Goal: Task Accomplishment & Management: Use online tool/utility

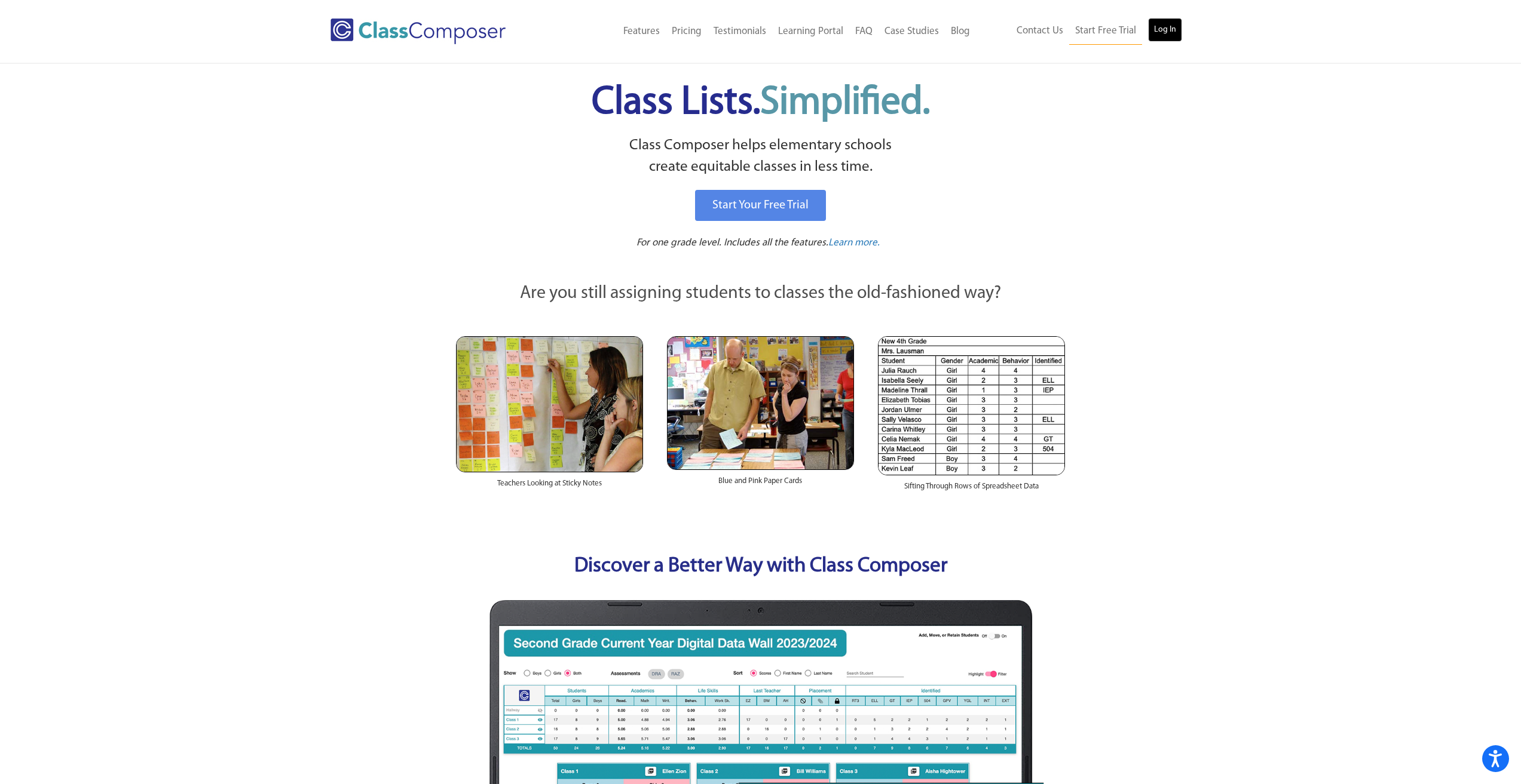
click at [1165, 34] on link "Log In" at bounding box center [1165, 30] width 34 height 24
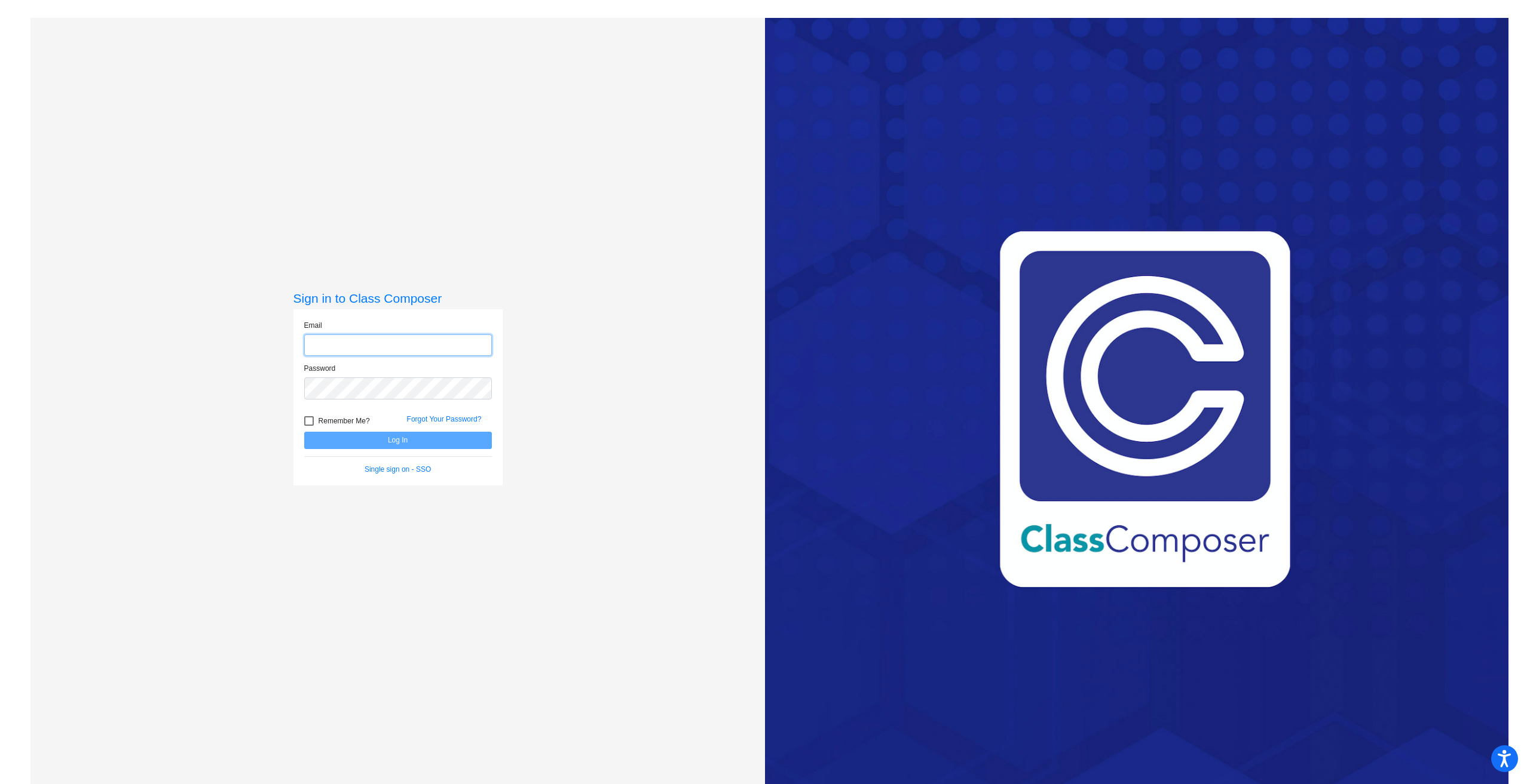
type input "[EMAIL_ADDRESS][DOMAIN_NAME]"
click at [411, 437] on button "Log In" at bounding box center [398, 440] width 188 height 17
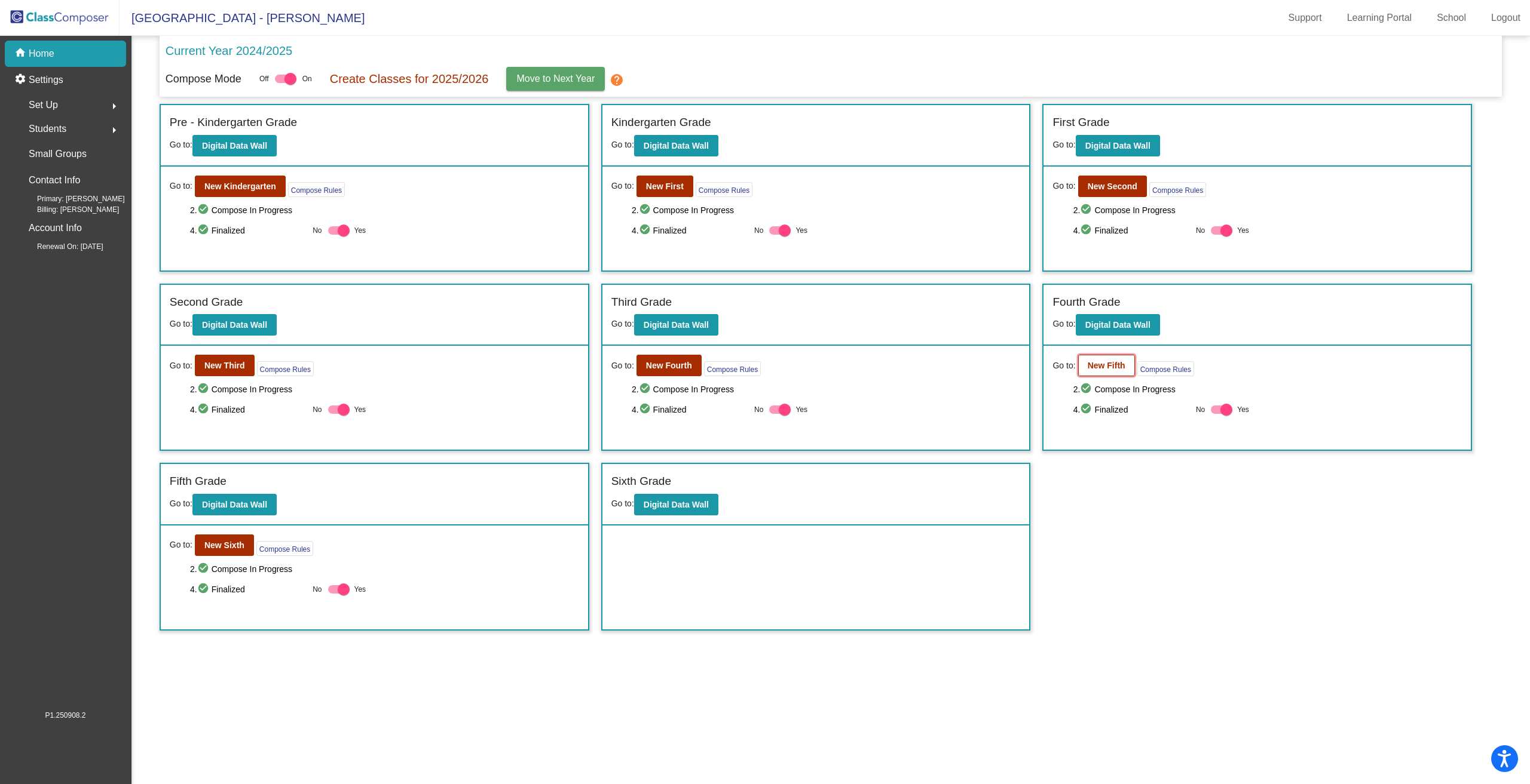
click at [1088, 366] on b "New Fifth" at bounding box center [1107, 366] width 38 height 10
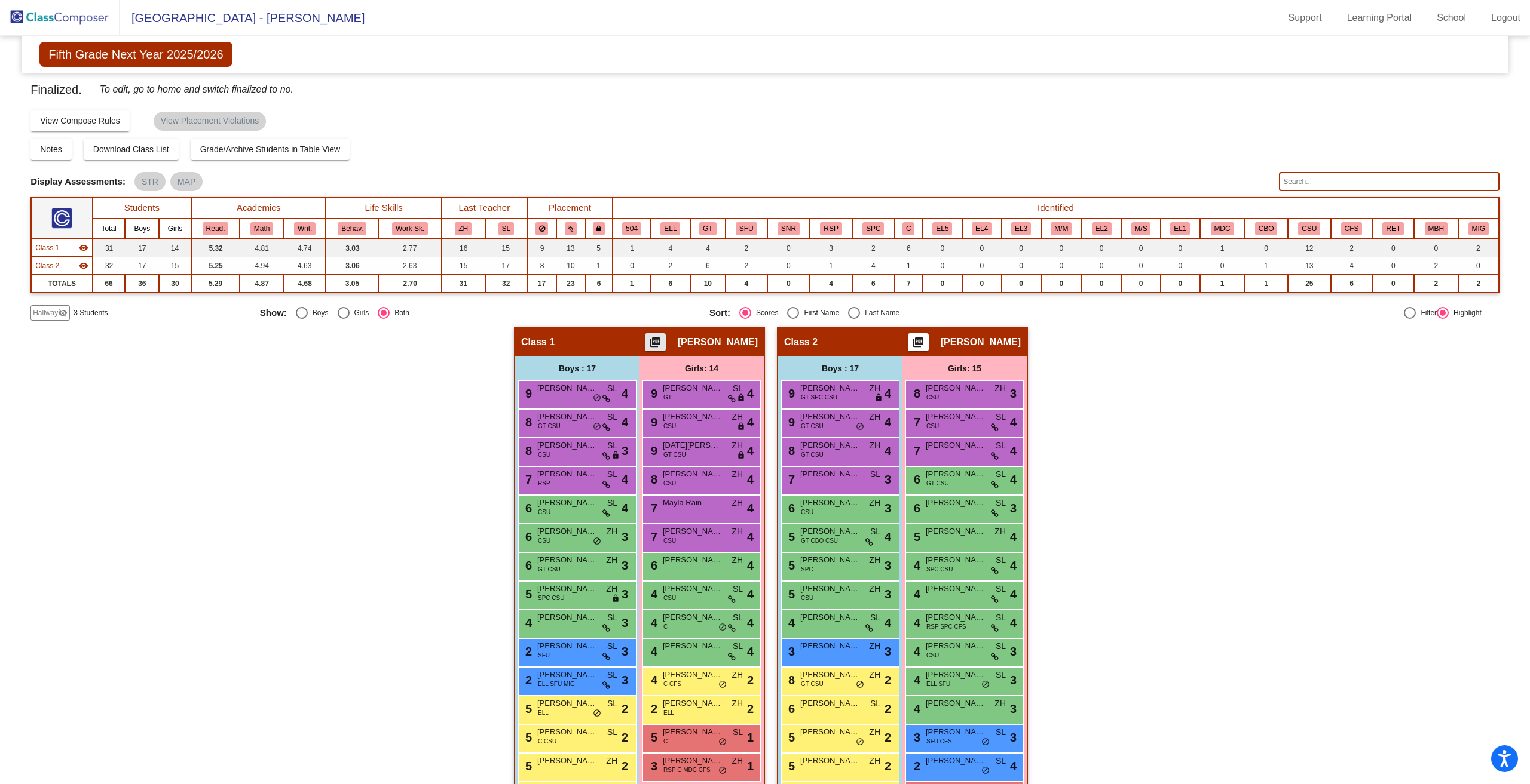
click at [663, 346] on mat-icon "picture_as_pdf" at bounding box center [655, 344] width 14 height 17
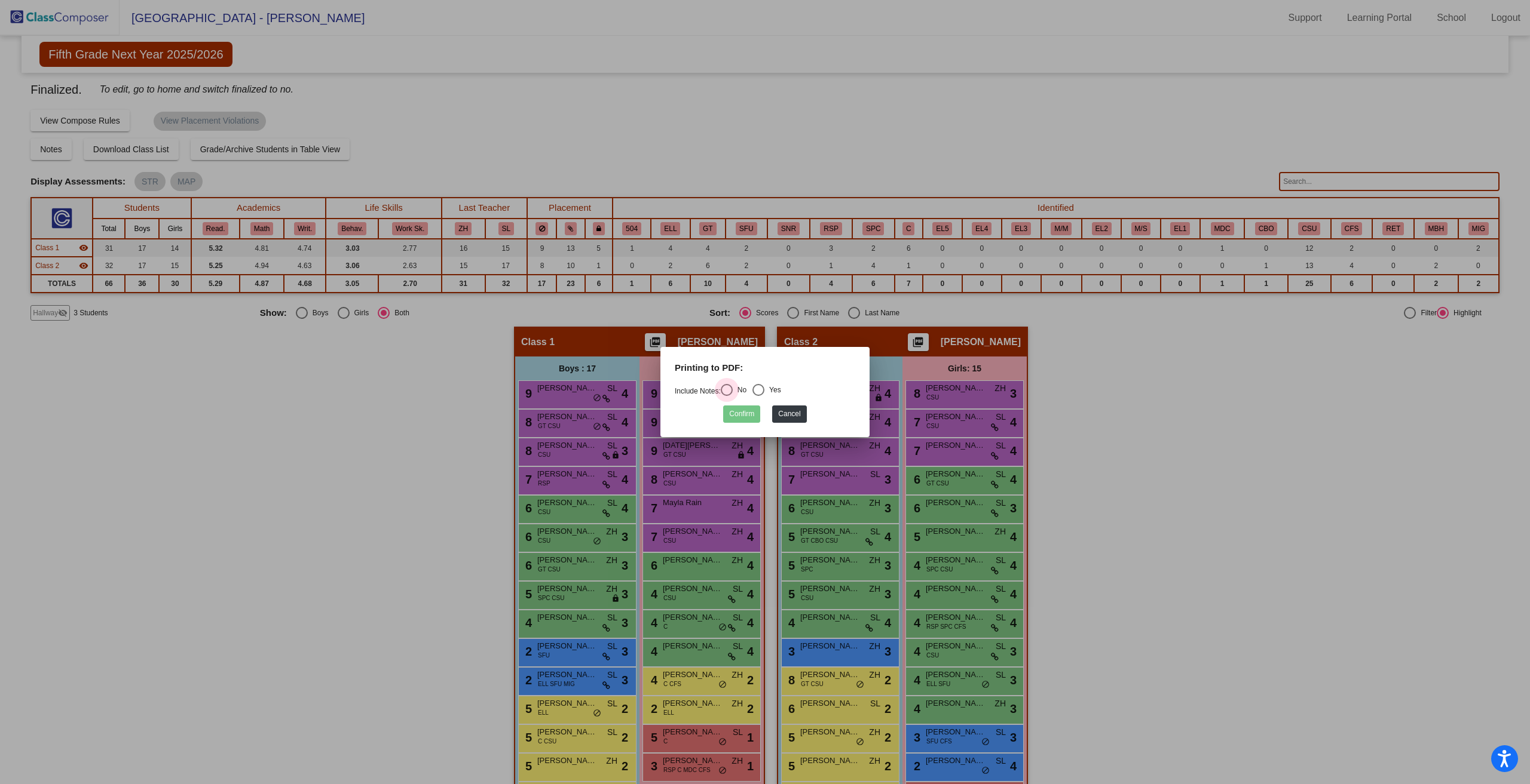
click at [733, 391] on div "Select an option" at bounding box center [727, 390] width 12 height 12
click at [727, 396] on input "No" at bounding box center [727, 396] width 1 height 1
radio input "true"
click at [742, 415] on button "Confirm" at bounding box center [742, 414] width 37 height 17
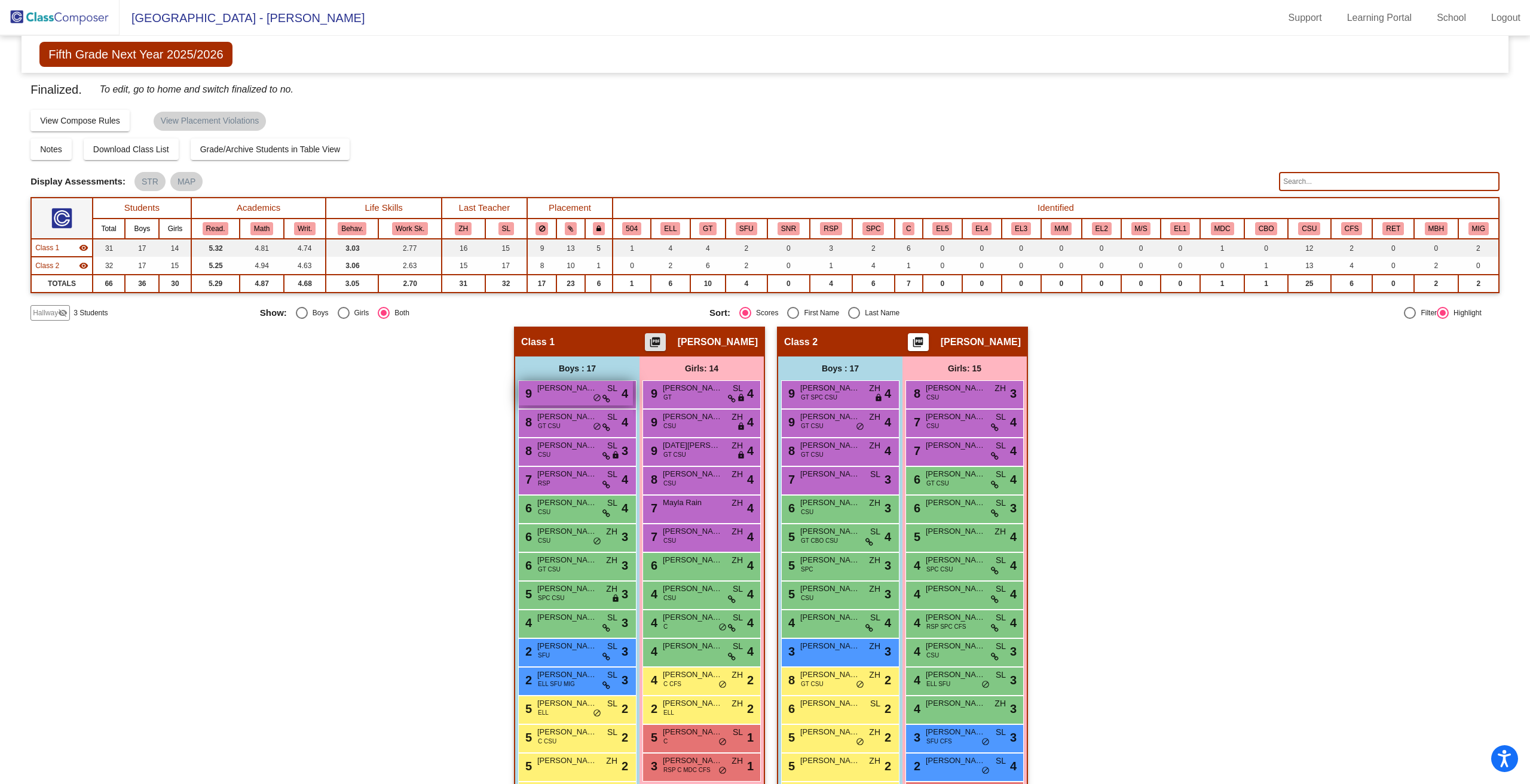
click at [558, 389] on span "Callum Burke" at bounding box center [567, 388] width 60 height 12
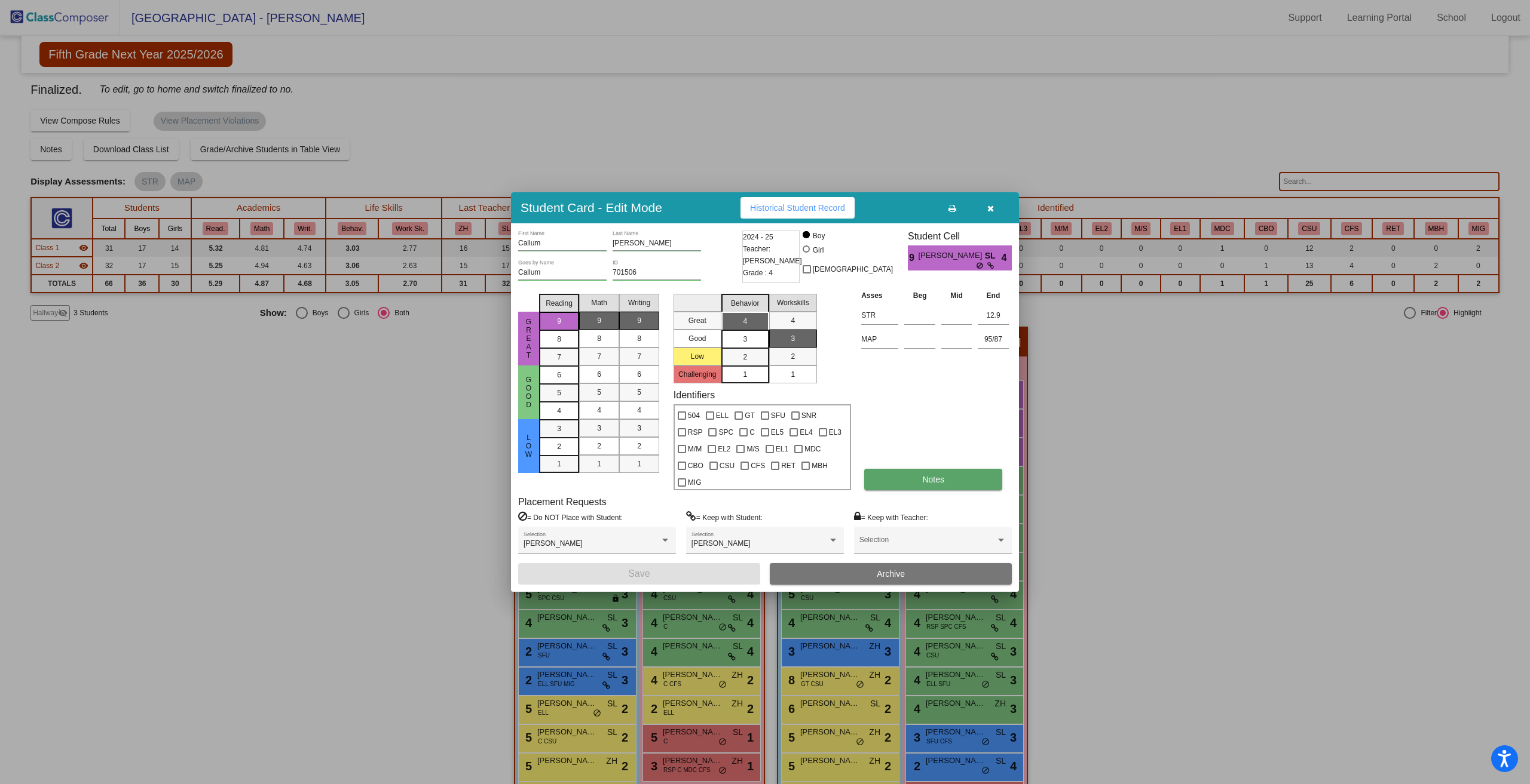
click at [985, 475] on button "Notes" at bounding box center [933, 480] width 138 height 22
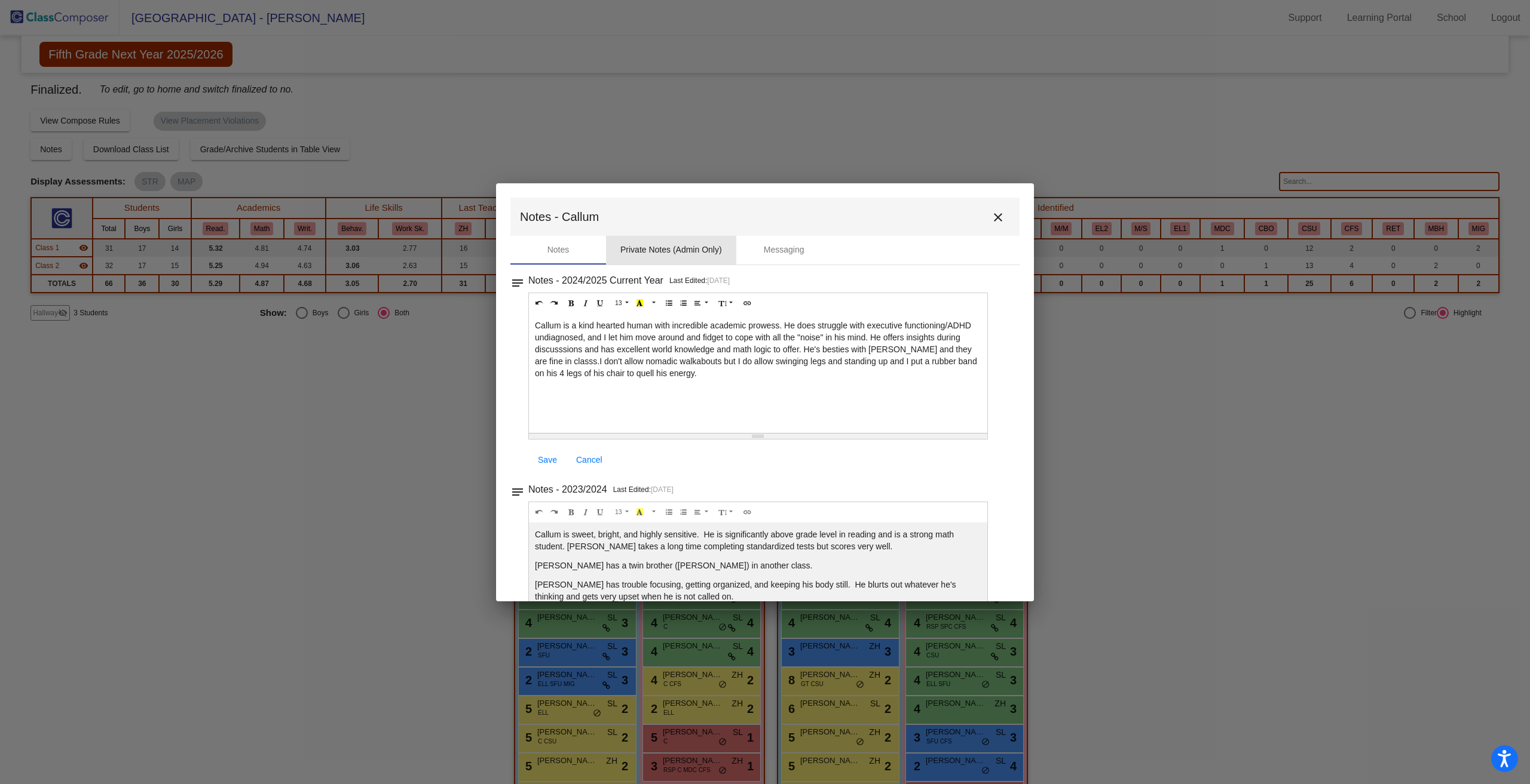
click at [698, 253] on div "Private Notes (Admin Only)" at bounding box center [672, 249] width 102 height 13
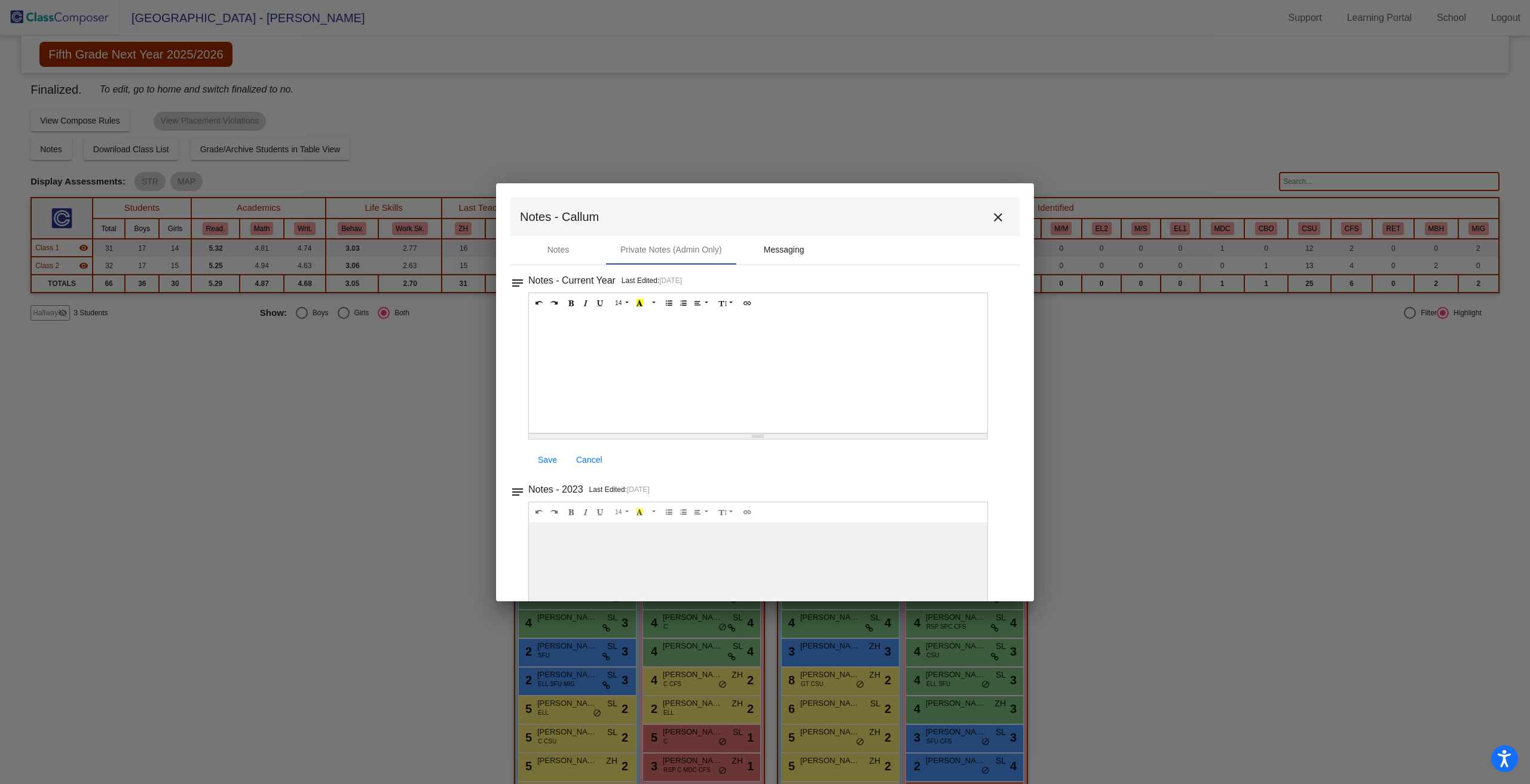
click at [786, 247] on div "Messaging" at bounding box center [783, 249] width 41 height 13
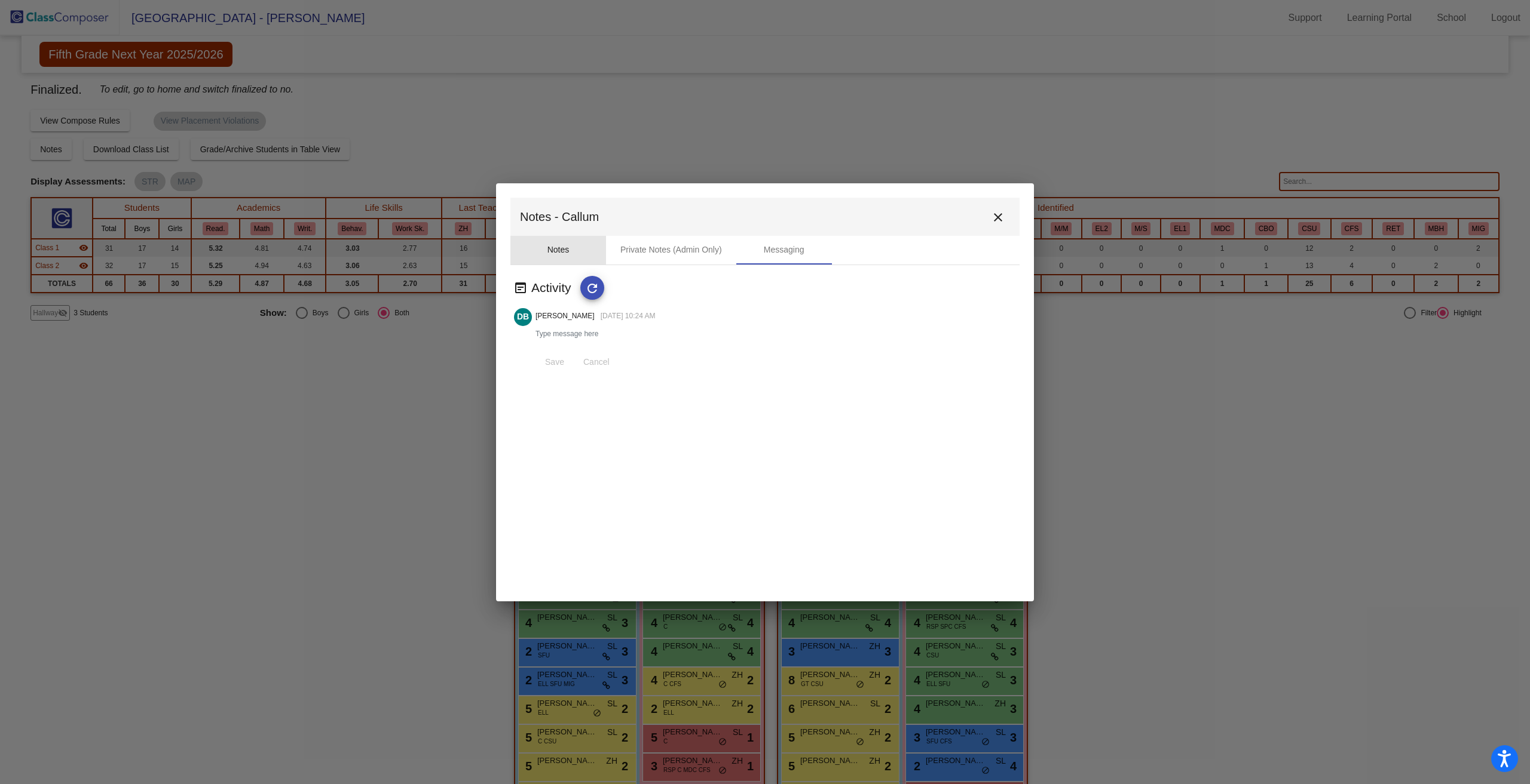
click at [543, 249] on div "Notes" at bounding box center [558, 250] width 96 height 29
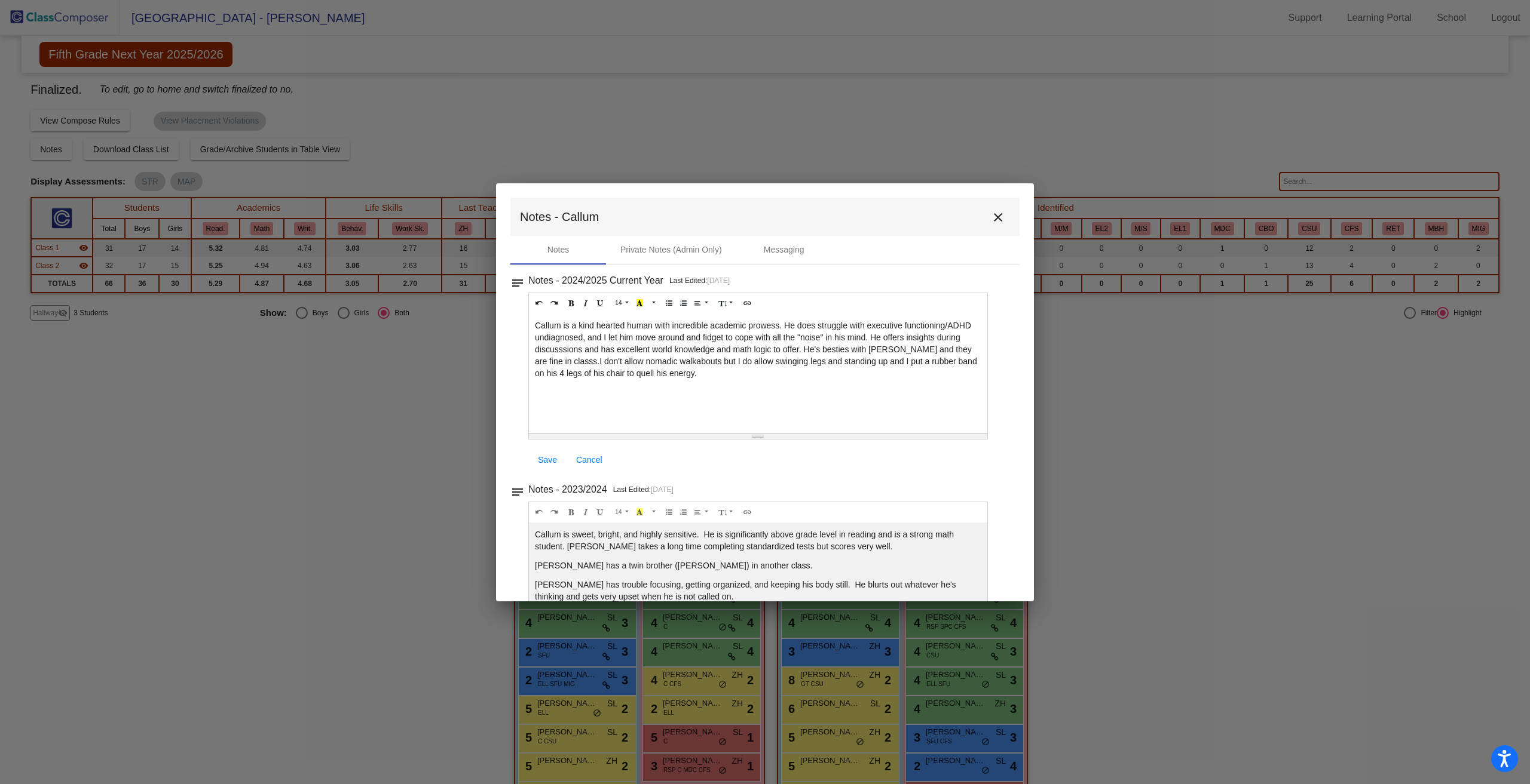
click at [518, 280] on mat-icon "notes" at bounding box center [517, 279] width 14 height 14
click at [992, 217] on mat-icon "close" at bounding box center [998, 217] width 14 height 14
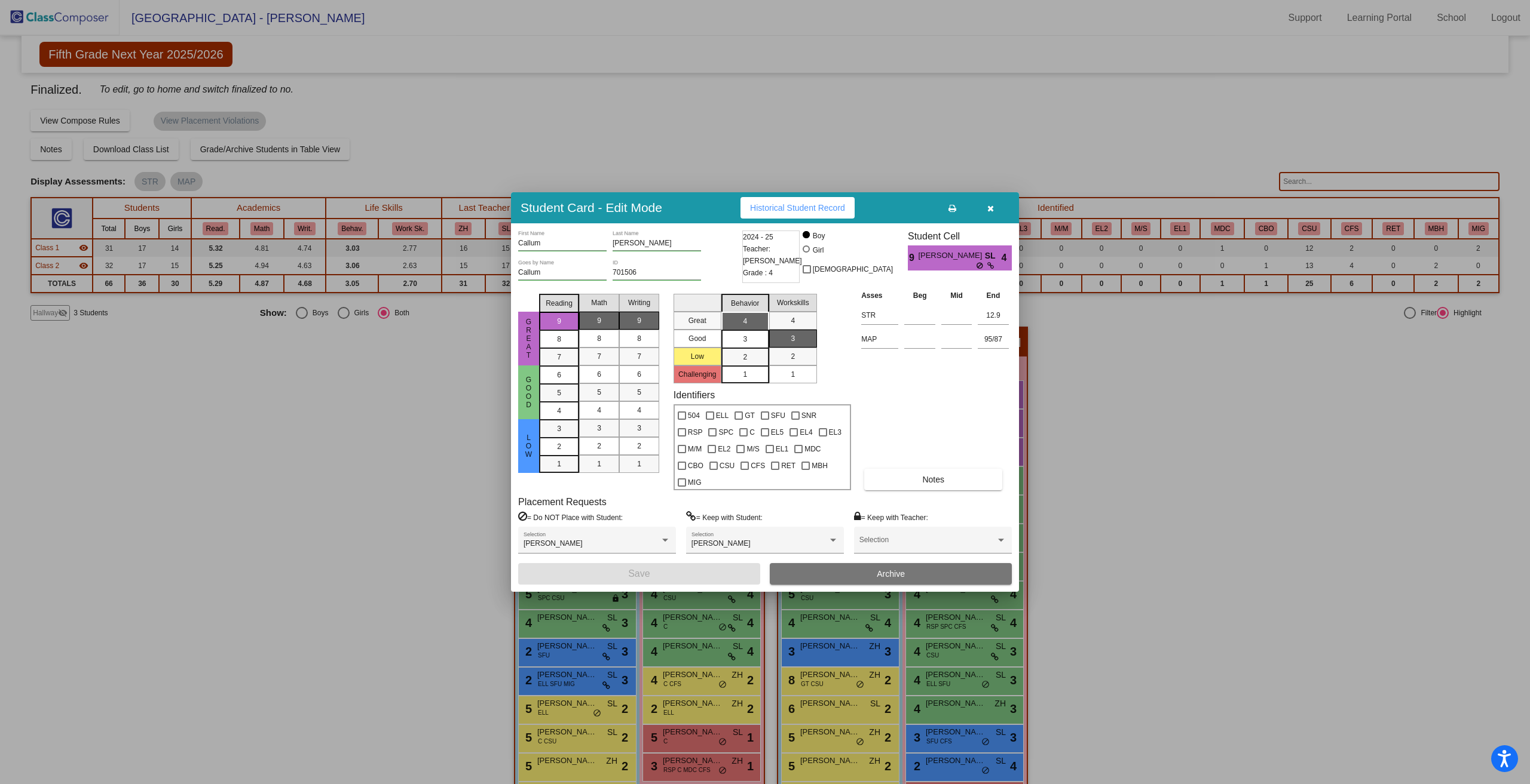
click at [953, 210] on icon at bounding box center [952, 208] width 8 height 8
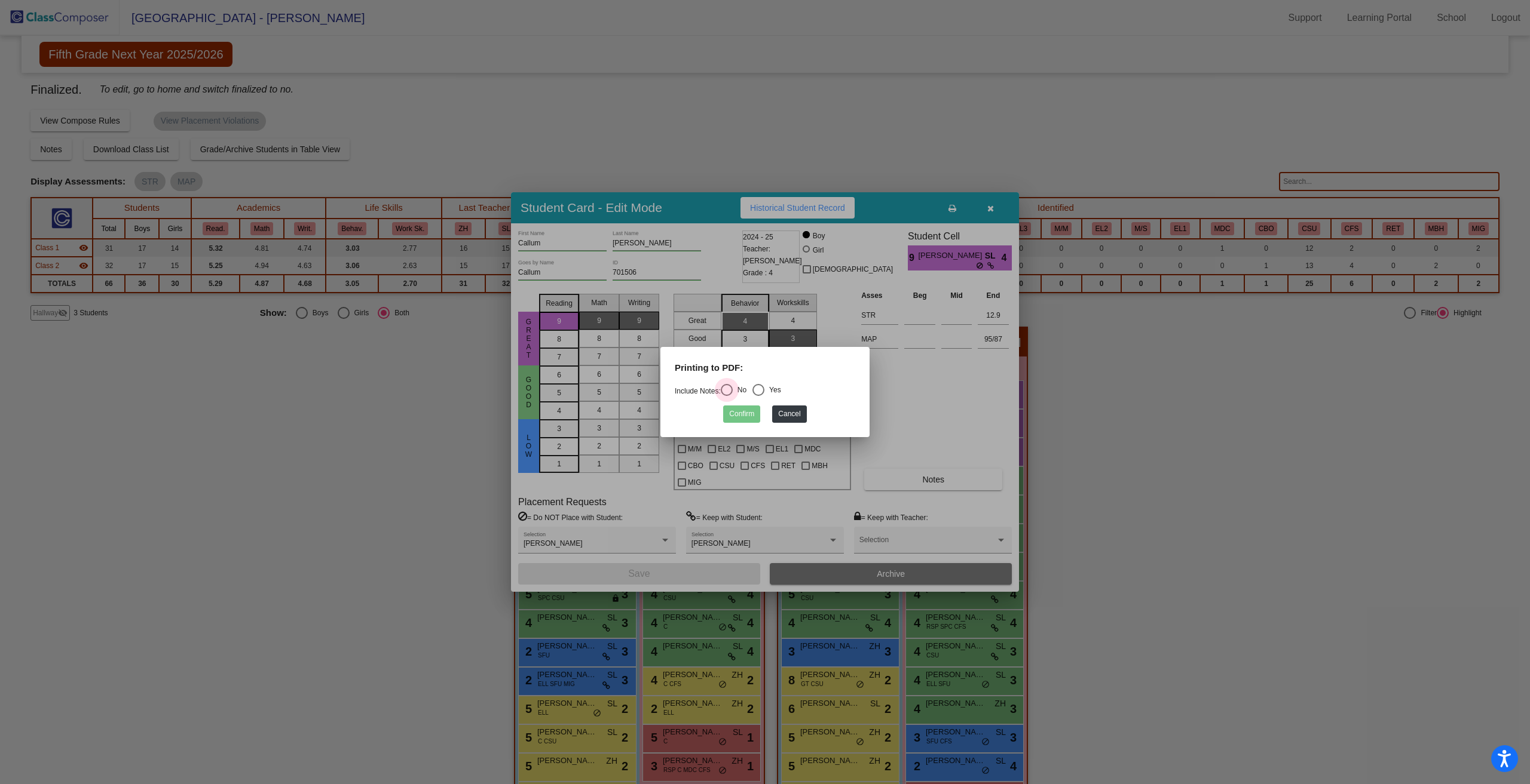
click at [733, 388] on div "Select an option" at bounding box center [727, 390] width 12 height 12
click at [727, 396] on input "No" at bounding box center [727, 396] width 1 height 1
radio input "true"
click at [765, 386] on div "Select an option" at bounding box center [759, 390] width 12 height 12
click at [759, 396] on input "Yes" at bounding box center [758, 396] width 1 height 1
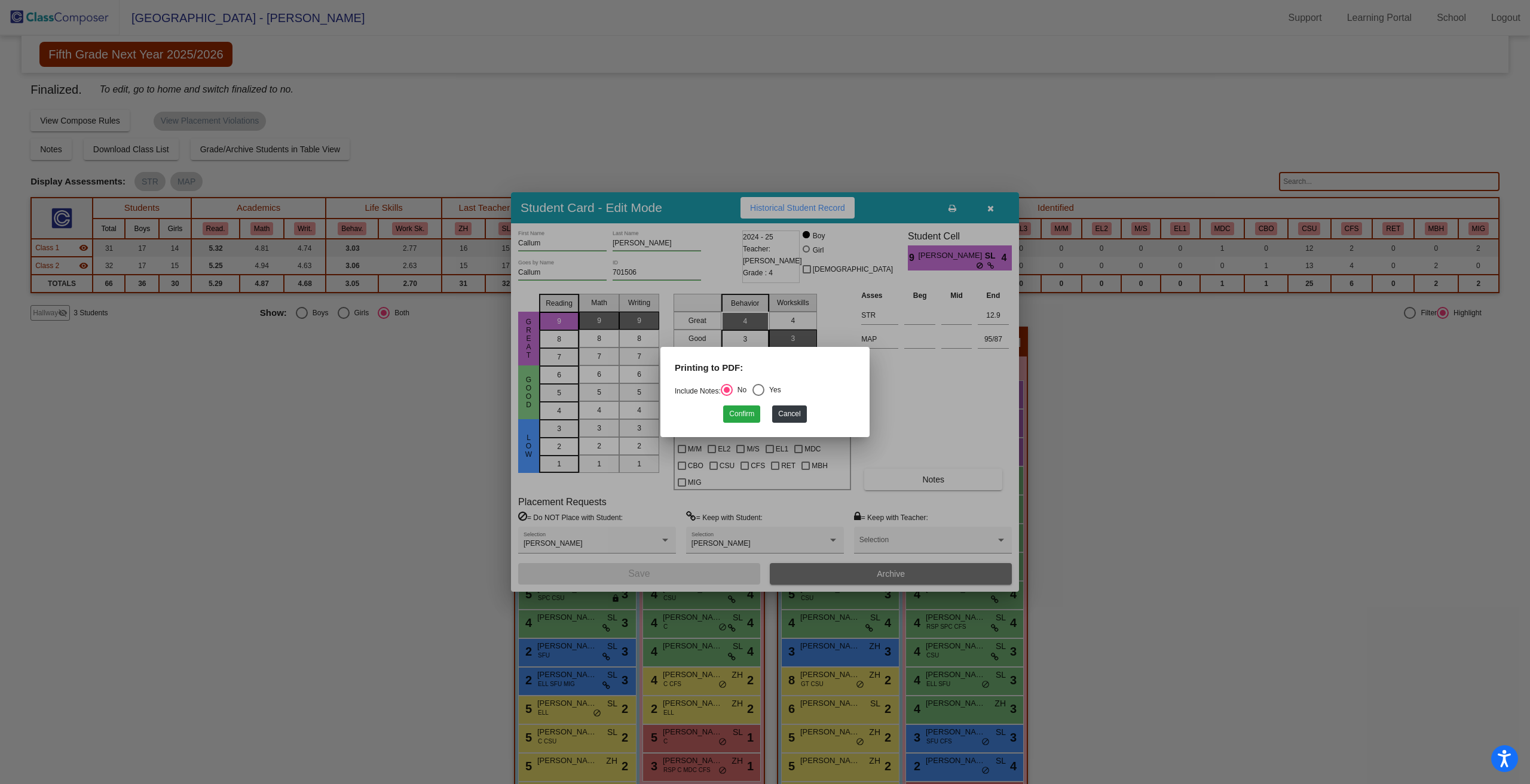
radio input "true"
click at [748, 415] on button "Confirm" at bounding box center [742, 414] width 37 height 17
